Goal: Complete application form: Complete application form

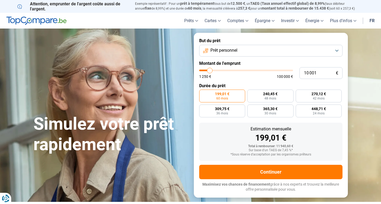
type input "29 250"
type input "29250"
click at [227, 71] on input "range" at bounding box center [246, 71] width 94 height 2
radio input "false"
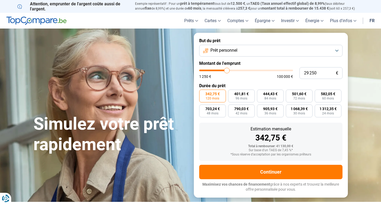
type input "25 250"
type input "25250"
click at [223, 70] on input "range" at bounding box center [246, 71] width 94 height 2
click at [320, 73] on input "25 250" at bounding box center [320, 73] width 43 height 12
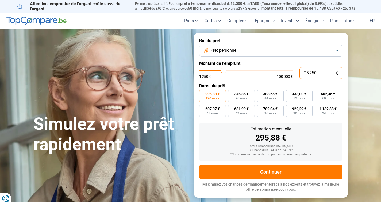
type input "2 525"
type input "2500"
type input "252"
type input "1250"
type input "25"
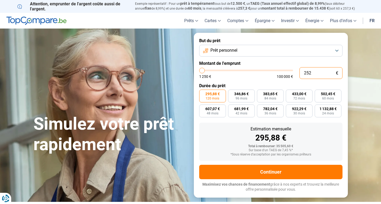
type input "1250"
type input "1 250"
type input "1250"
radio input "true"
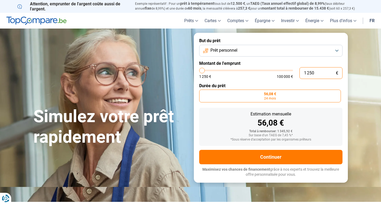
type input "12 500"
type input "12500"
type input "125 000"
type input "100000"
type input "100 000"
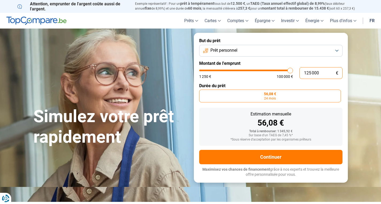
type input "100000"
radio input "false"
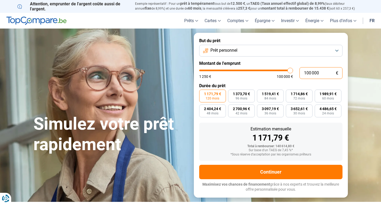
type input "48 000"
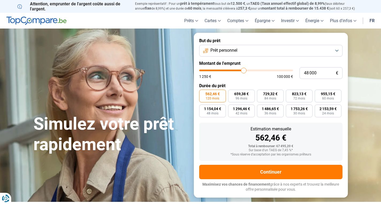
type input "48000"
click at [243, 71] on input "range" at bounding box center [246, 71] width 94 height 2
click at [318, 73] on input "48 000" at bounding box center [320, 73] width 43 height 12
type input "4 800"
type input "4750"
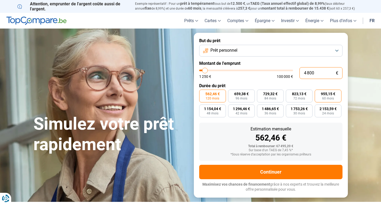
type input "480"
type input "1250"
type input "48"
type input "1250"
type input "4"
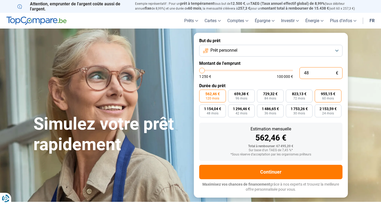
type input "1250"
type input "0"
type input "1250"
type input "1 250"
type input "1250"
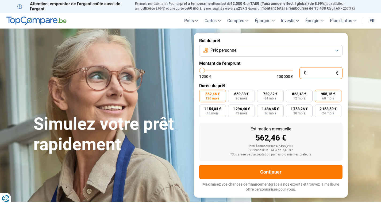
radio input "true"
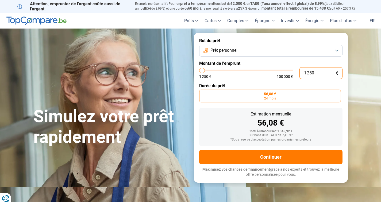
type input "12 502"
type input "12500"
type input "125 025"
type input "100000"
type input "100 000"
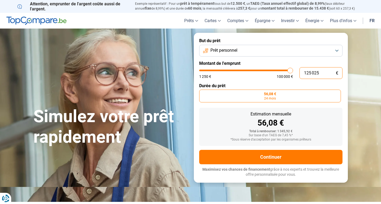
type input "100000"
radio input "false"
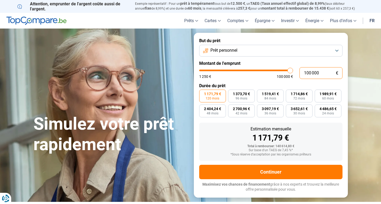
click at [322, 73] on input "100 000" at bounding box center [320, 73] width 43 height 12
type input "10 000"
type input "10000"
type input "1 000"
type input "1250"
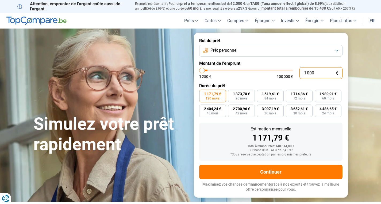
type input "100"
type input "1250"
type input "10"
type input "1250"
type input "1"
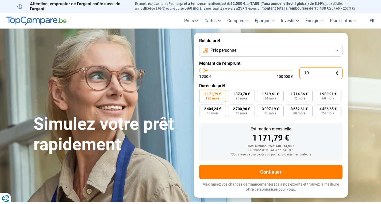
type input "1250"
type input "0"
type input "1250"
type input "1 250"
type input "1250"
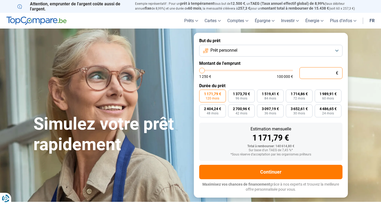
radio input "true"
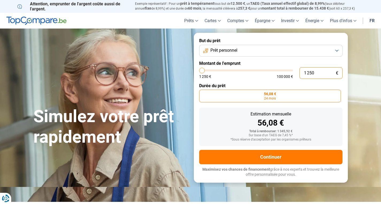
type input "44 500"
type input "44500"
radio input "false"
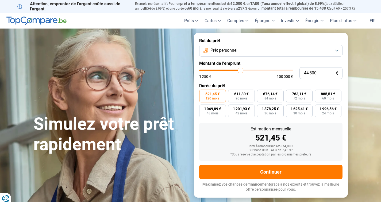
type input "44500"
click at [240, 71] on input "range" at bounding box center [246, 71] width 94 height 2
type input "36 750"
type input "36750"
click at [234, 71] on input "range" at bounding box center [246, 71] width 94 height 2
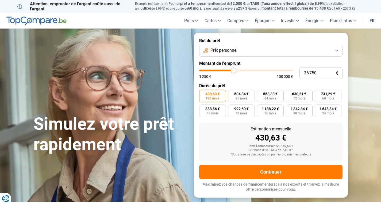
type input "31 750"
type input "31750"
click at [229, 71] on input "range" at bounding box center [246, 71] width 94 height 2
type input "27 000"
type input "27000"
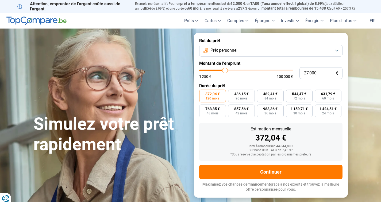
click at [225, 71] on input "range" at bounding box center [246, 71] width 94 height 2
type input "22 500"
type input "22500"
click at [221, 71] on input "range" at bounding box center [246, 71] width 94 height 2
click at [221, 70] on input "range" at bounding box center [246, 71] width 94 height 2
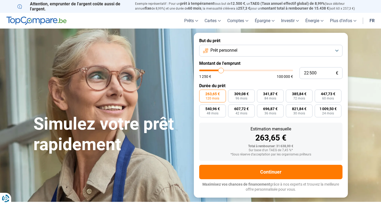
click at [223, 71] on input "range" at bounding box center [246, 71] width 94 height 2
type input "25 750"
type input "25750"
click at [224, 71] on input "range" at bounding box center [246, 71] width 94 height 2
click at [223, 71] on input "range" at bounding box center [246, 71] width 94 height 2
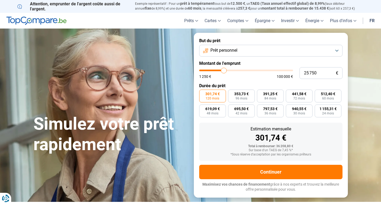
click at [222, 71] on input "range" at bounding box center [246, 71] width 94 height 2
click at [221, 71] on input "range" at bounding box center [246, 71] width 94 height 2
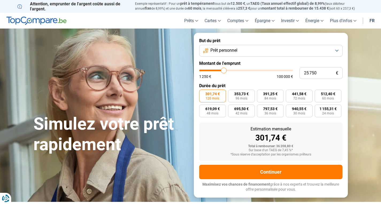
click at [221, 71] on input "range" at bounding box center [246, 71] width 94 height 2
type input "21 500"
type input "21500"
click at [220, 71] on input "range" at bounding box center [246, 71] width 94 height 2
click at [220, 70] on input "range" at bounding box center [246, 71] width 94 height 2
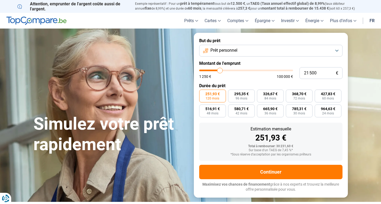
type input "25 000"
type input "25000"
click at [223, 70] on input "range" at bounding box center [246, 71] width 94 height 2
drag, startPoint x: 267, startPoint y: 94, endPoint x: 272, endPoint y: 93, distance: 5.1
click at [270, 94] on span "379,85 €" at bounding box center [270, 94] width 14 height 4
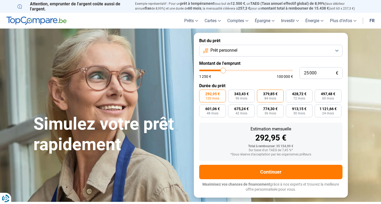
click at [272, 96] on span "379,85 €" at bounding box center [270, 94] width 14 height 4
click at [260, 93] on input "379,85 € 84 mois" at bounding box center [258, 91] width 3 height 3
radio input "true"
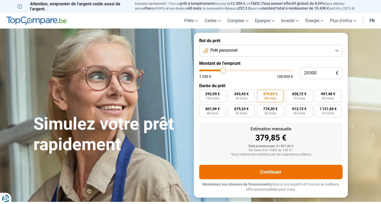
click at [273, 170] on button "Continuer" at bounding box center [270, 172] width 143 height 14
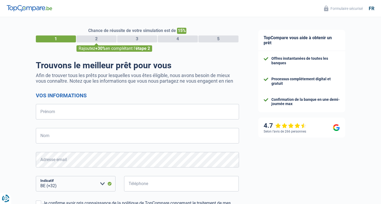
select select "32"
click at [57, 110] on input "Prénom" at bounding box center [137, 111] width 203 height 15
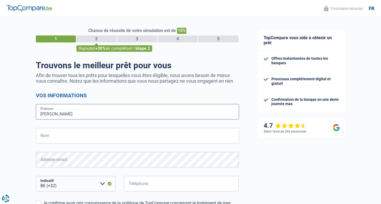
type input "[PERSON_NAME]"
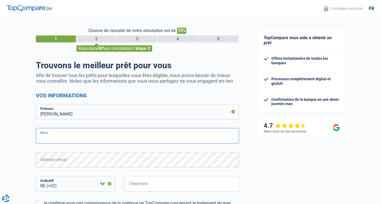
drag, startPoint x: 40, startPoint y: 136, endPoint x: 48, endPoint y: 139, distance: 8.9
click at [43, 137] on input "Nom" at bounding box center [137, 135] width 203 height 15
type input "HAINAUX"
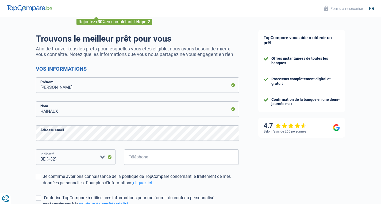
click at [81, 154] on select "BE (+32) LU (+352) Veuillez sélectionner une option" at bounding box center [76, 157] width 80 height 15
click at [58, 158] on select "BE (+32) LU (+352) Veuillez sélectionner une option" at bounding box center [76, 157] width 80 height 15
click at [57, 159] on select "BE (+32) LU (+352) Veuillez sélectionner une option" at bounding box center [76, 157] width 80 height 15
click at [36, 150] on select "BE (+32) LU (+352) Veuillez sélectionner une option" at bounding box center [76, 157] width 80 height 15
click at [63, 159] on select "BE (+32) LU (+352) Veuillez sélectionner une option" at bounding box center [76, 157] width 80 height 15
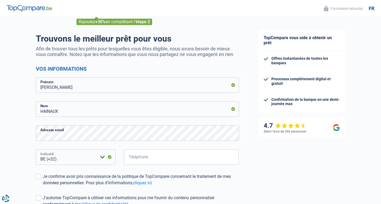
click at [77, 158] on select "BE (+32) LU (+352) Veuillez sélectionner une option" at bounding box center [76, 157] width 80 height 15
click at [161, 161] on input "Téléphone" at bounding box center [181, 157] width 115 height 15
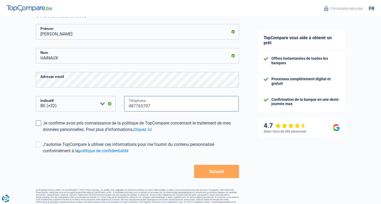
type input "487765797"
drag, startPoint x: 40, startPoint y: 123, endPoint x: 44, endPoint y: 128, distance: 6.6
click at [40, 123] on span at bounding box center [38, 123] width 5 height 5
click at [43, 133] on input "Je confirme avoir pris connaissance de la politique de TopCompare concernant le…" at bounding box center [43, 133] width 0 height 0
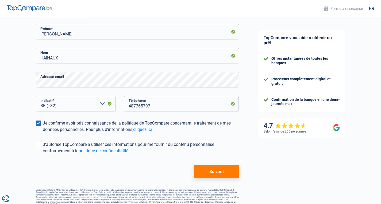
click at [217, 171] on button "Suivant" at bounding box center [216, 171] width 45 height 13
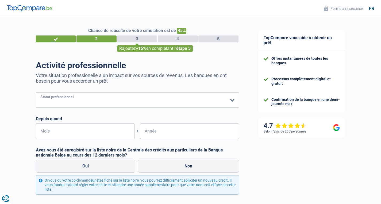
click at [230, 100] on select "Ouvrier Employé privé Employé public Invalide Indépendant Pensionné Chômeur Mut…" at bounding box center [137, 99] width 203 height 15
select select "retired"
click at [36, 93] on select "Ouvrier Employé privé Employé public Invalide Indépendant Pensionné Chômeur Mut…" at bounding box center [137, 99] width 203 height 15
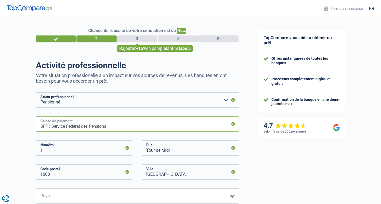
click at [125, 127] on input "SFP : Service Federal des Pensions" at bounding box center [137, 123] width 203 height 15
click at [119, 125] on input "SFP : Service Federal des Pensions" at bounding box center [137, 123] width 203 height 15
type input "S"
type input "[DOMAIN_NAME]"
click at [52, 149] on input "1" at bounding box center [84, 148] width 97 height 15
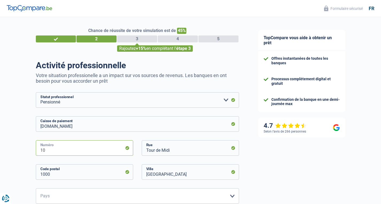
type input "1"
type input "000"
click at [172, 150] on input "Tour de Midi" at bounding box center [190, 148] width 97 height 15
type input "T"
type input "000"
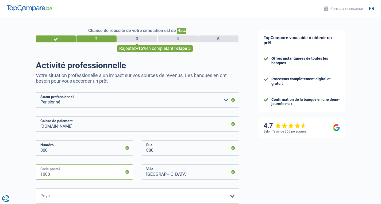
click at [53, 174] on input "1000" at bounding box center [84, 172] width 97 height 15
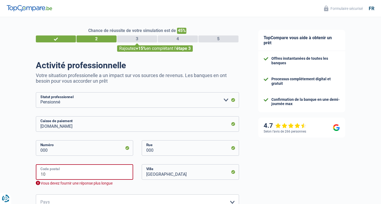
type input "1"
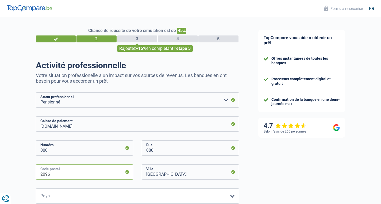
type input "2096"
click at [168, 174] on input "[GEOGRAPHIC_DATA]" at bounding box center [190, 172] width 97 height 15
type input "B"
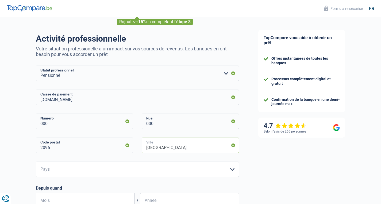
type input "[GEOGRAPHIC_DATA]"
drag, startPoint x: 230, startPoint y: 170, endPoint x: 223, endPoint y: 171, distance: 6.7
click at [229, 171] on select "Belgique Luxembourg Veuillez sélectionner une option" at bounding box center [137, 169] width 203 height 15
select select "LU"
click at [36, 162] on select "Belgique Luxembourg Veuillez sélectionner une option" at bounding box center [137, 169] width 203 height 15
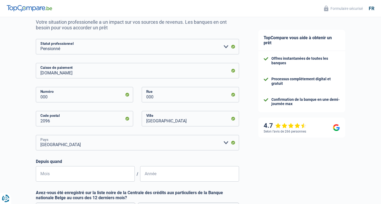
scroll to position [107, 0]
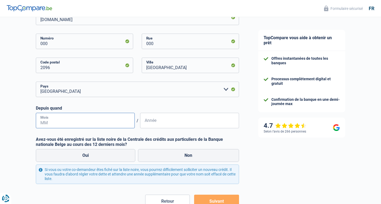
click at [53, 121] on input "Mois" at bounding box center [85, 120] width 99 height 15
type input "01"
type input "2010"
click at [188, 156] on label "Non" at bounding box center [188, 155] width 101 height 13
click at [188, 156] on input "Non" at bounding box center [188, 155] width 101 height 13
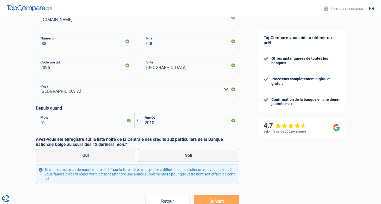
radio input "true"
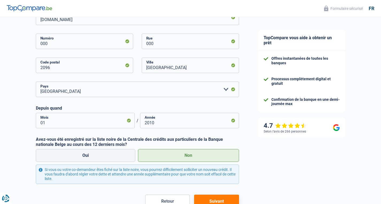
scroll to position [142, 0]
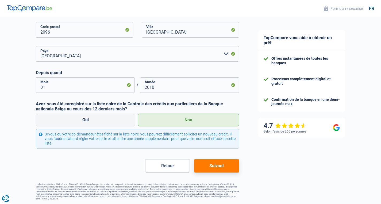
click at [215, 166] on button "Suivant" at bounding box center [216, 166] width 45 height 13
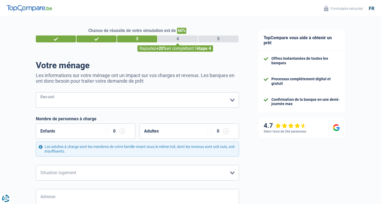
drag, startPoint x: 232, startPoint y: 99, endPoint x: 228, endPoint y: 100, distance: 4.5
click at [232, 99] on select "[PERSON_NAME](e) Cohabitant(e) légal(e) Divorcé(e) Veuf(ve) Séparé (de fait) Ve…" at bounding box center [137, 99] width 203 height 15
select select "divorced"
click at [36, 93] on select "[PERSON_NAME](e) Cohabitant(e) légal(e) Divorcé(e) Veuf(ve) Séparé (de fait) Ve…" at bounding box center [137, 99] width 203 height 15
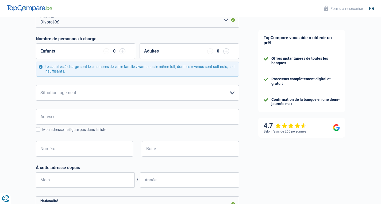
scroll to position [107, 0]
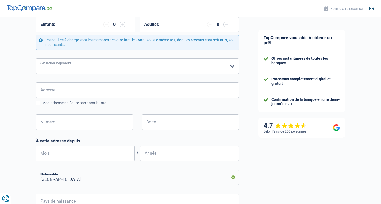
click at [232, 66] on select "Locataire Propriétaire avec prêt hypothécaire Propriétaire sans prêt hypothécai…" at bounding box center [137, 66] width 203 height 15
select select "rents"
click at [36, 59] on select "Locataire Propriétaire avec prêt hypothécaire Propriétaire sans prêt hypothécai…" at bounding box center [137, 66] width 203 height 15
drag, startPoint x: 65, startPoint y: 90, endPoint x: 76, endPoint y: 95, distance: 12.2
click at [74, 95] on input "Adresse" at bounding box center [137, 90] width 203 height 15
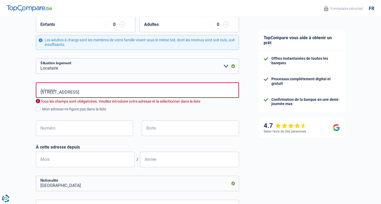
type input "[GEOGRAPHIC_DATA], 6900, Marche-en-Famenne, [GEOGRAPHIC_DATA]"
type input "4"
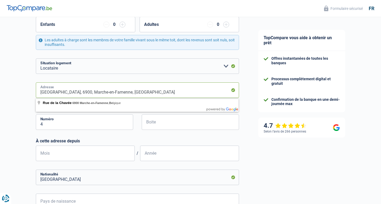
click at [138, 91] on input "[GEOGRAPHIC_DATA], 6900, Marche-en-Famenne, [GEOGRAPHIC_DATA]" at bounding box center [137, 90] width 203 height 15
type input "[GEOGRAPHIC_DATA], 6750 MUSSON"
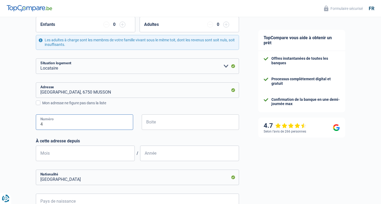
click at [45, 125] on input "4" at bounding box center [84, 122] width 97 height 15
type input "4A"
click at [60, 155] on input "Mois" at bounding box center [85, 153] width 99 height 15
click at [52, 156] on input "Mois" at bounding box center [85, 153] width 99 height 15
type input "06"
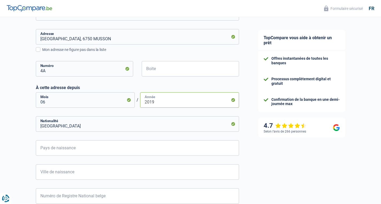
scroll to position [187, 0]
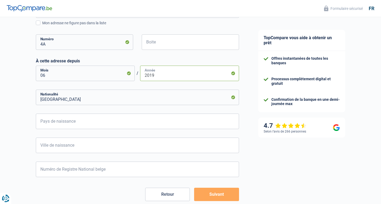
type input "2019"
click at [106, 122] on input "Pays de naissance" at bounding box center [137, 121] width 203 height 15
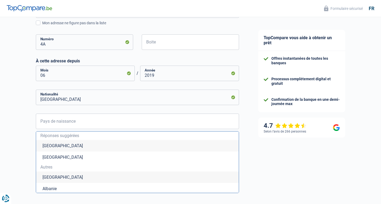
click at [54, 146] on li "[GEOGRAPHIC_DATA]" at bounding box center [137, 145] width 203 height 11
type input "[GEOGRAPHIC_DATA]"
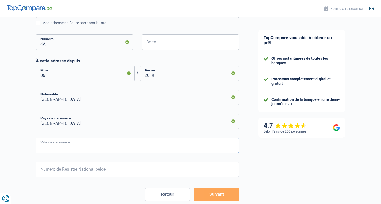
click at [81, 147] on input "Ville de naissance" at bounding box center [137, 145] width 203 height 15
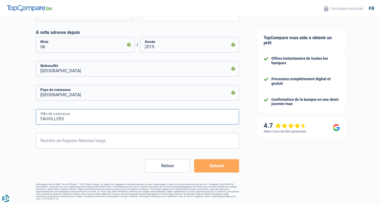
type input "FAUVILLERS"
click at [97, 140] on input "Numéro de Registre National belge" at bounding box center [137, 140] width 203 height 15
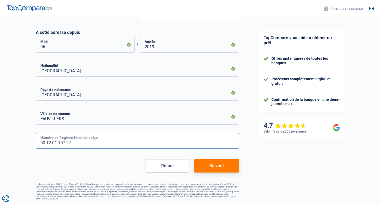
type input "50.12.01-107.27"
click at [215, 167] on button "Suivant" at bounding box center [216, 166] width 45 height 13
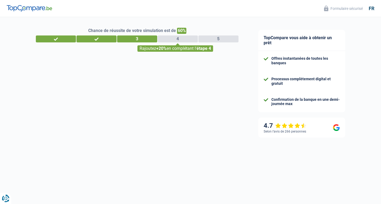
select select "pension"
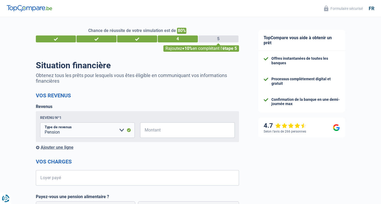
scroll to position [53, 0]
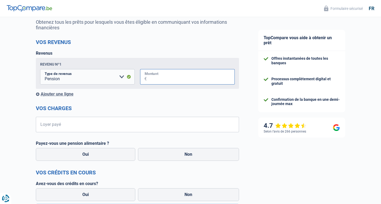
click at [166, 76] on input "Montant" at bounding box center [191, 76] width 88 height 15
type input "2.800"
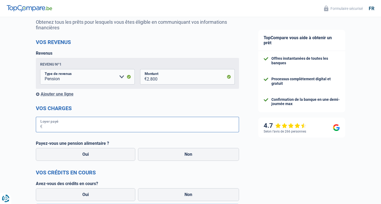
click at [68, 126] on input "Loyer payé" at bounding box center [140, 124] width 196 height 15
type input "700"
click at [188, 156] on label "Non" at bounding box center [188, 154] width 101 height 13
click at [188, 156] on input "Non" at bounding box center [188, 154] width 101 height 13
radio input "true"
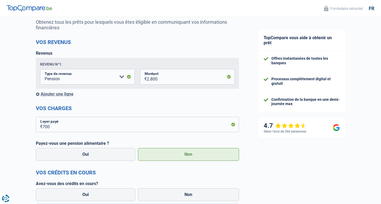
scroll to position [160, 0]
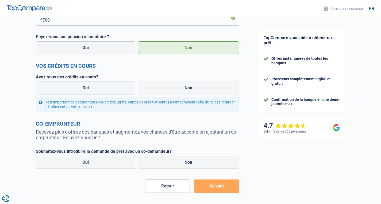
click at [90, 88] on label "Oui" at bounding box center [86, 88] width 100 height 13
click at [90, 88] on input "Oui" at bounding box center [86, 88] width 100 height 13
radio input "true"
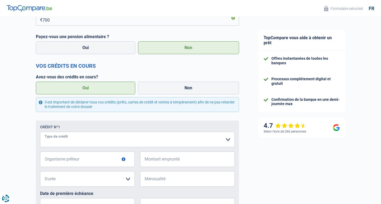
click at [156, 139] on select "Carte ou ouverture de crédit Prêt hypothécaire Vente à tempérament Prêt à tempé…" at bounding box center [137, 139] width 195 height 15
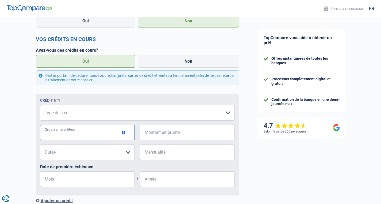
click at [56, 134] on input "Organisme prêteur" at bounding box center [87, 132] width 95 height 15
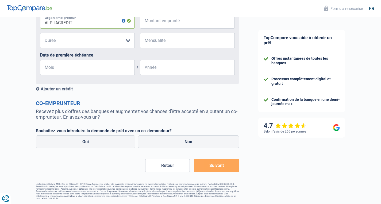
scroll to position [166, 0]
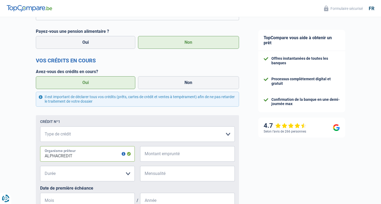
type input "ALPHACREDIT"
click at [161, 155] on input "Montant emprunté" at bounding box center [191, 153] width 88 height 15
click at [164, 155] on input "Montant emprunté" at bounding box center [191, 153] width 88 height 15
click at [92, 170] on select "12 mois 18 mois 24 mois Veuillez sélectionner une option" at bounding box center [87, 173] width 95 height 15
click at [160, 177] on input "Mensualité" at bounding box center [191, 173] width 88 height 15
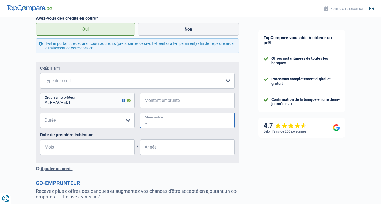
scroll to position [246, 0]
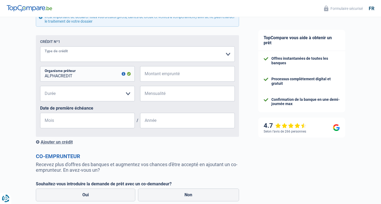
click at [228, 54] on select "Carte ou ouverture de crédit Prêt hypothécaire Vente à tempérament Prêt à tempé…" at bounding box center [137, 53] width 195 height 15
click at [71, 54] on select "Carte ou ouverture de crédit Prêt hypothécaire Vente à tempérament Prêt à tempé…" at bounding box center [137, 53] width 195 height 15
click at [74, 53] on select "Carte ou ouverture de crédit Prêt hypothécaire Vente à tempérament Prêt à tempé…" at bounding box center [137, 53] width 195 height 15
click at [229, 55] on select "Carte ou ouverture de crédit Prêt hypothécaire Vente à tempérament Prêt à tempé…" at bounding box center [137, 53] width 195 height 15
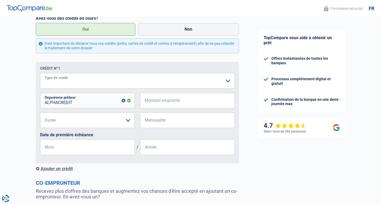
scroll to position [299, 0]
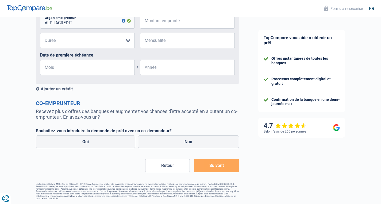
click at [220, 166] on button "Suivant" at bounding box center [216, 165] width 45 height 13
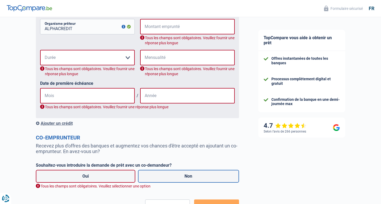
click at [187, 177] on label "Non" at bounding box center [188, 176] width 101 height 13
click at [187, 177] on input "Non" at bounding box center [188, 176] width 101 height 13
radio input "true"
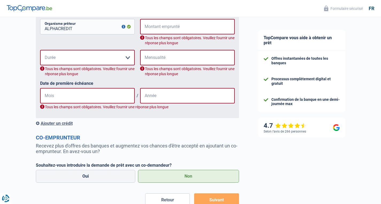
scroll to position [246, 0]
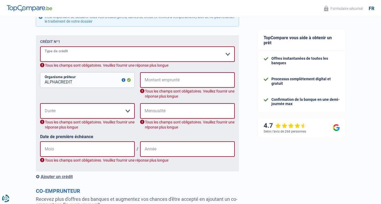
drag, startPoint x: 226, startPoint y: 55, endPoint x: 205, endPoint y: 54, distance: 20.9
click at [226, 54] on select "Carte ou ouverture de crédit Prêt hypothécaire Vente à tempérament Prêt à tempé…" at bounding box center [137, 53] width 195 height 15
select select "personalLoan"
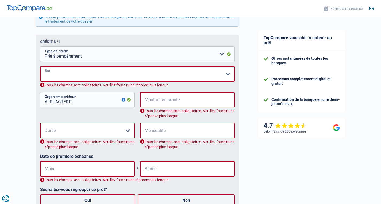
click at [228, 74] on select "Confort maison: meubles, textile, peinture, électroménager, outillage non-profe…" at bounding box center [137, 73] width 195 height 15
select select "familyEvent"
click at [40, 67] on select "Confort maison: meubles, textile, peinture, électroménager, outillage non-profe…" at bounding box center [137, 73] width 195 height 15
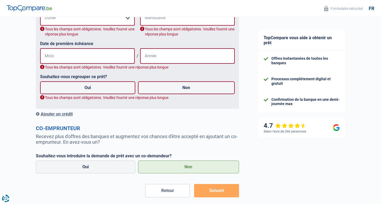
scroll to position [219, 0]
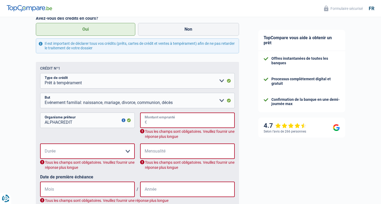
click at [164, 120] on input "Montant emprunté" at bounding box center [191, 120] width 88 height 15
click at [58, 149] on select "12 mois 18 mois 24 mois Veuillez sélectionner une option" at bounding box center [87, 151] width 95 height 15
click at [167, 148] on input "Mensualité" at bounding box center [191, 151] width 88 height 15
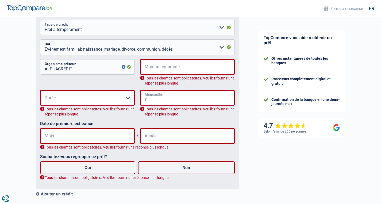
scroll to position [378, 0]
